Goal: Task Accomplishment & Management: Use online tool/utility

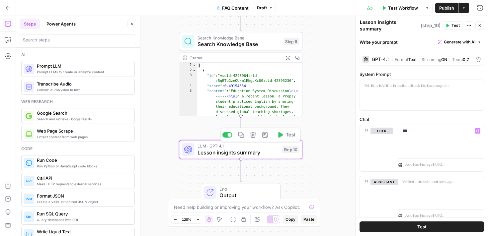
scroll to position [120, 0]
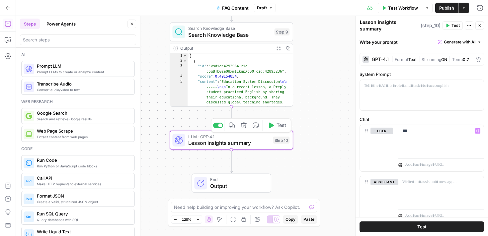
click at [211, 141] on span "Lesson insights summary" at bounding box center [228, 143] width 81 height 8
click at [414, 131] on p "***" at bounding box center [440, 131] width 77 height 7
click at [479, 129] on button "Variables Menu" at bounding box center [477, 130] width 5 height 5
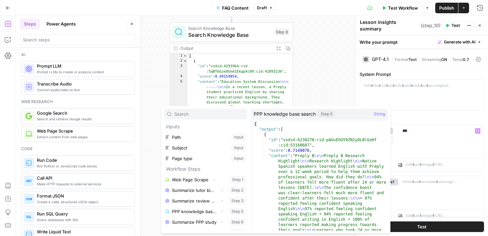
scroll to position [7, 0]
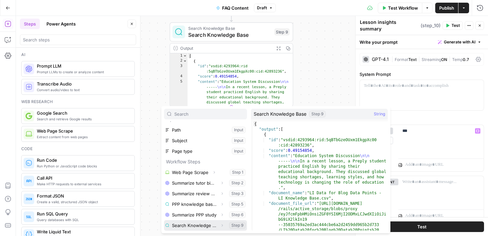
click at [190, 225] on button "Select variable Search Knowledge Base" at bounding box center [205, 225] width 83 height 11
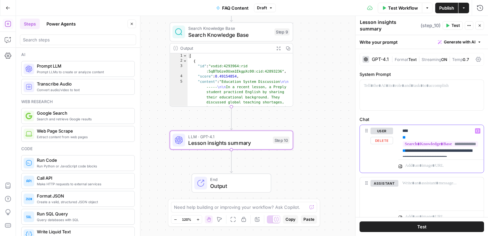
click at [416, 148] on p "**********" at bounding box center [440, 141] width 77 height 27
click at [478, 129] on icon "button" at bounding box center [477, 130] width 3 height 3
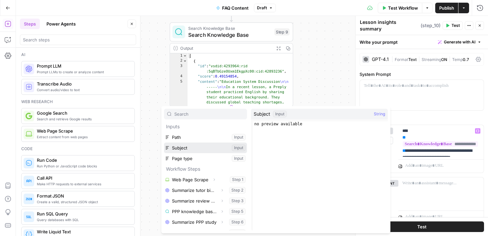
click at [205, 151] on button "Select variable Subject" at bounding box center [205, 148] width 83 height 11
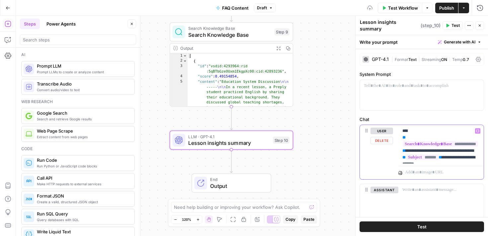
scroll to position [30, 0]
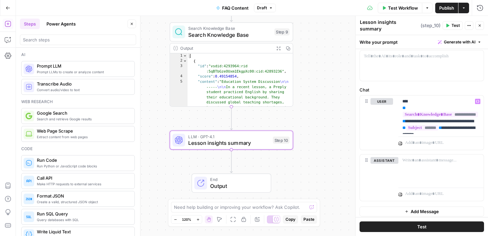
click at [390, 228] on button "Test" at bounding box center [422, 227] width 124 height 11
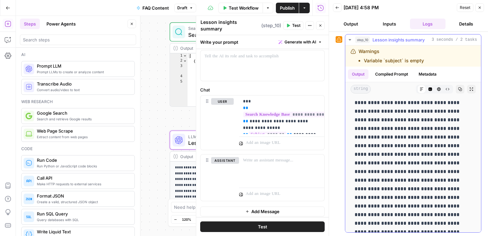
scroll to position [55, 0]
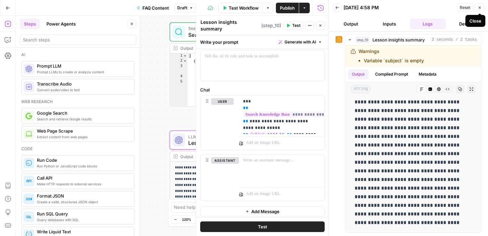
click at [480, 11] on button "Close" at bounding box center [479, 7] width 9 height 9
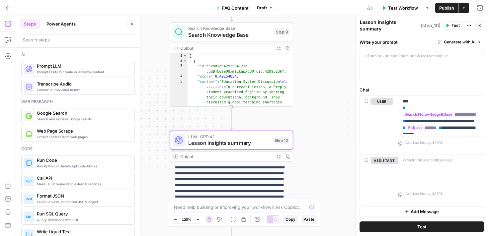
scroll to position [29, 0]
